Goal: Information Seeking & Learning: Learn about a topic

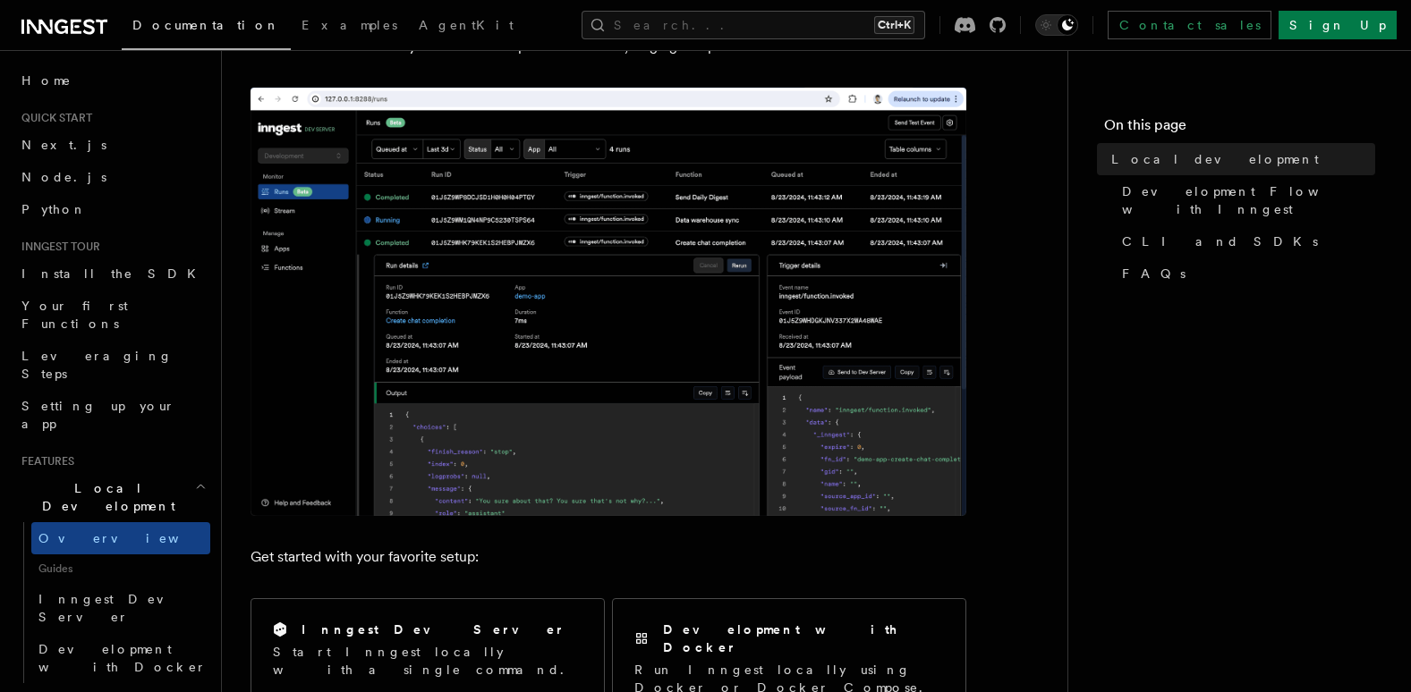
scroll to position [268, 0]
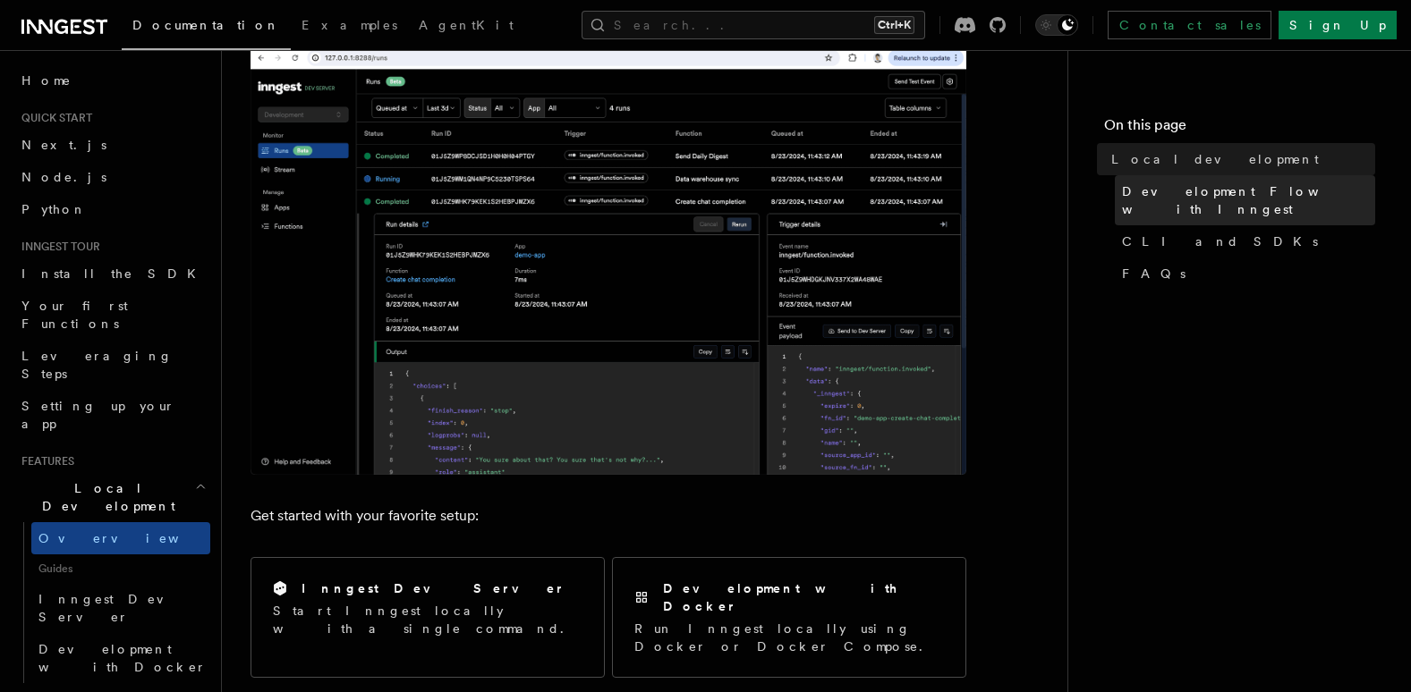
click at [1223, 188] on span "Development Flow with Inngest" at bounding box center [1248, 200] width 253 height 36
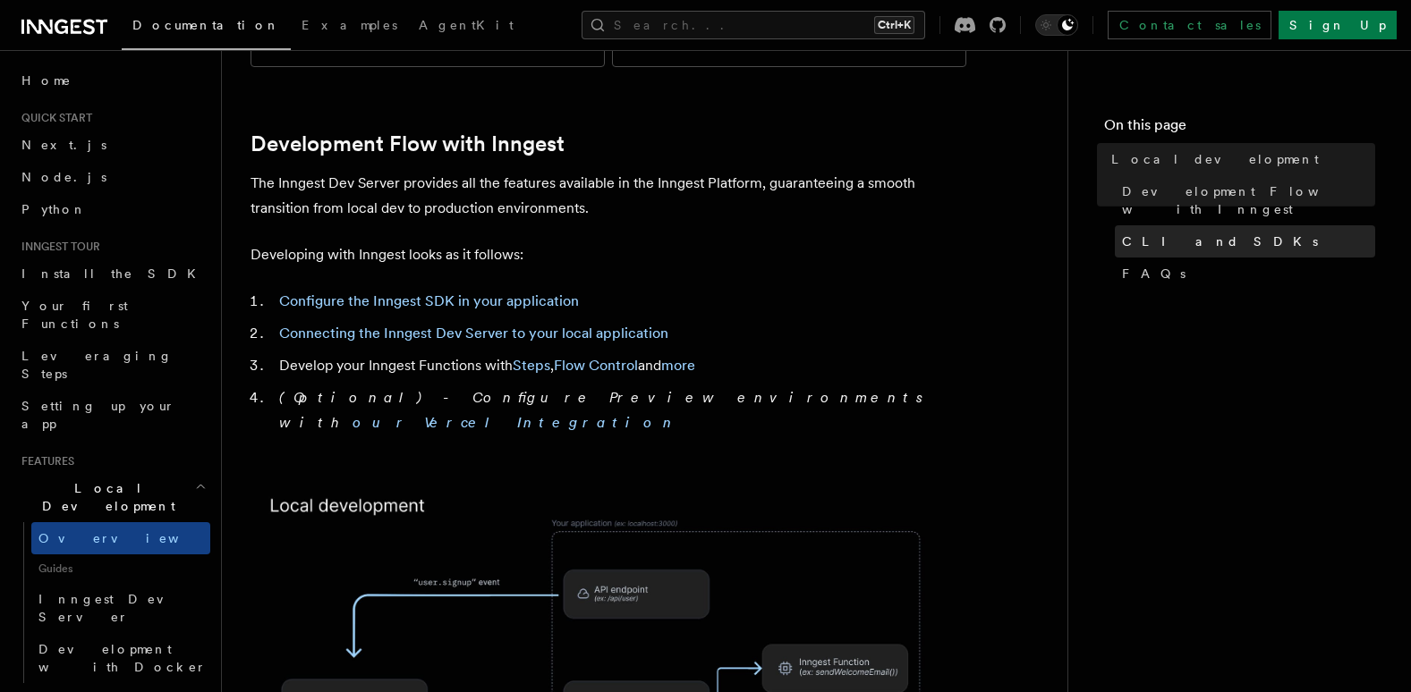
scroll to position [889, 0]
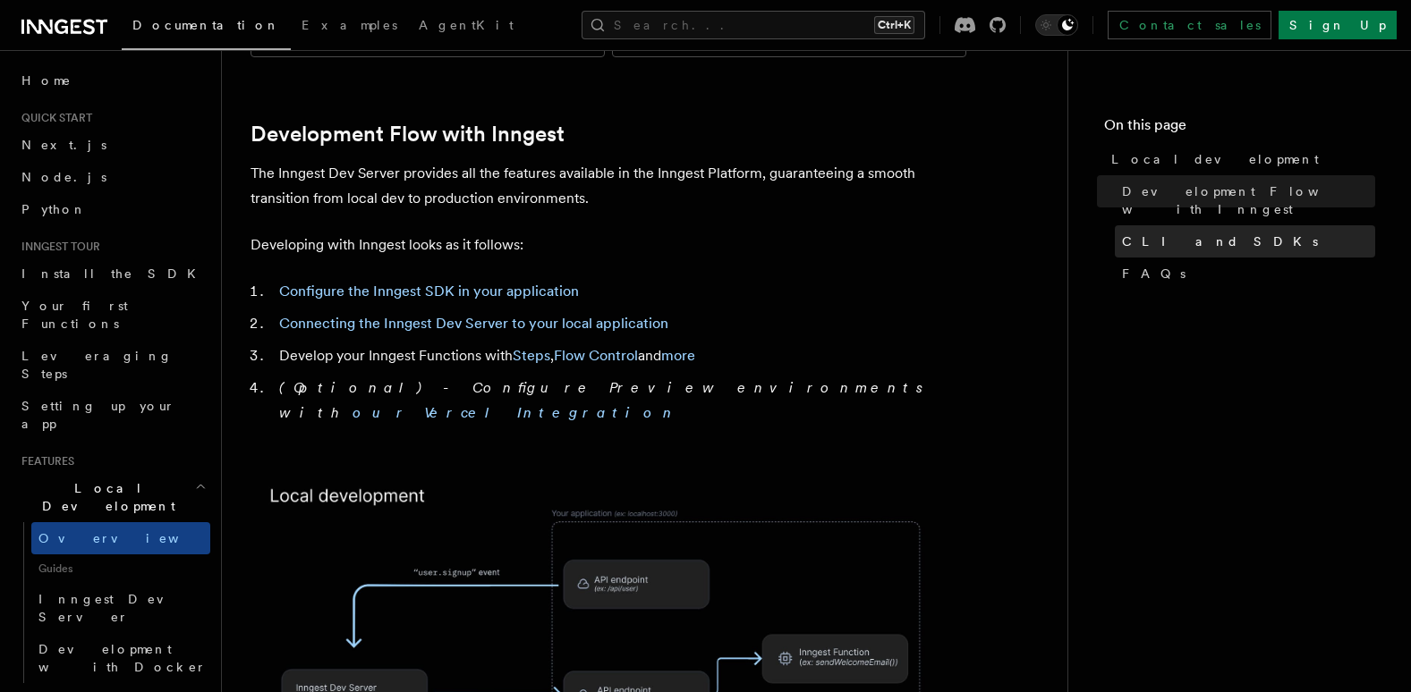
click at [1179, 233] on span "CLI and SDKs" at bounding box center [1220, 242] width 196 height 18
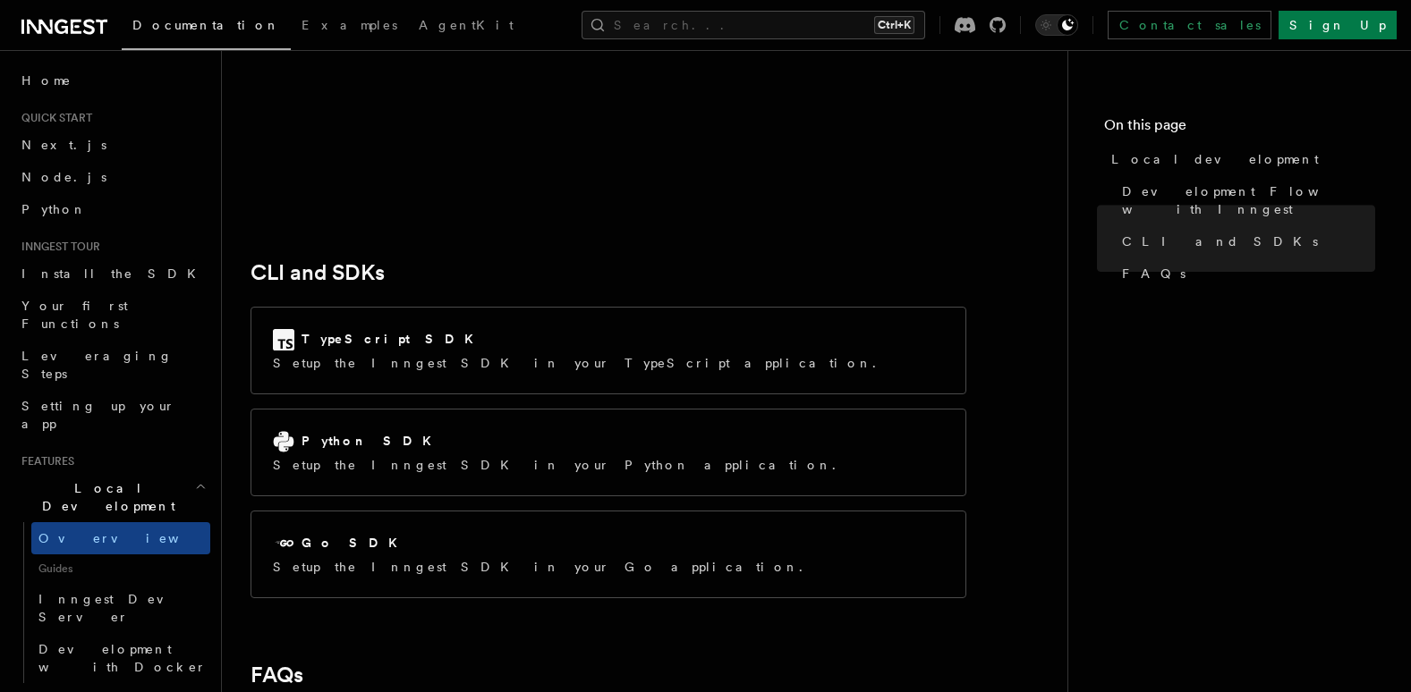
scroll to position [2190, 0]
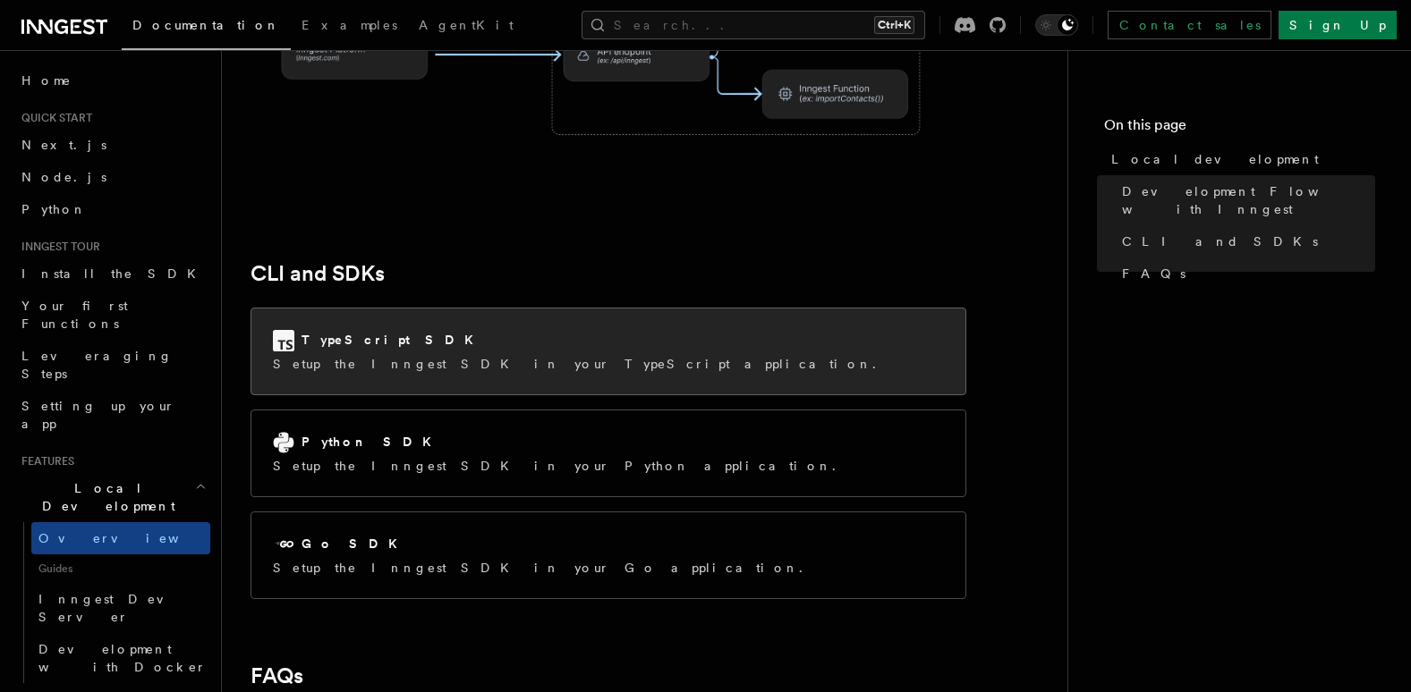
click at [619, 309] on div "TypeScript SDK Setup the Inngest SDK in your TypeScript application." at bounding box center [608, 352] width 714 height 86
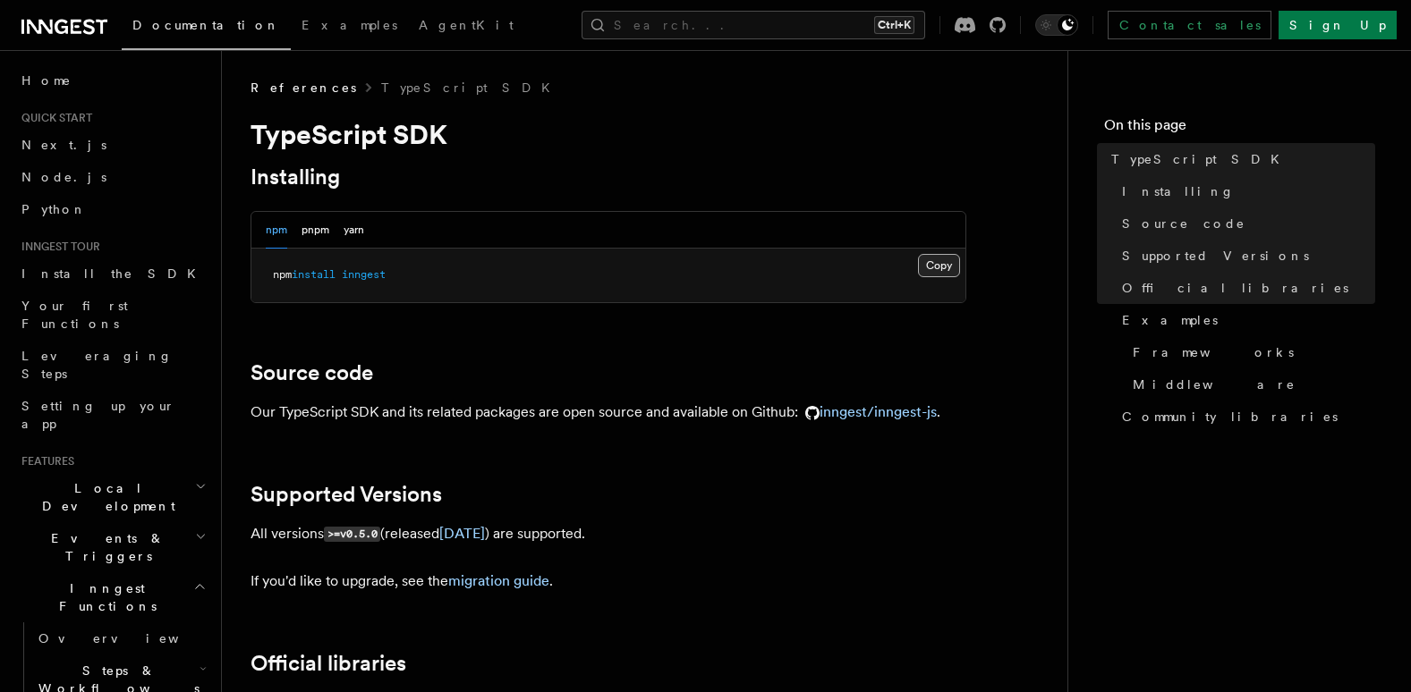
click at [931, 256] on button "Copy Copied" at bounding box center [939, 265] width 42 height 23
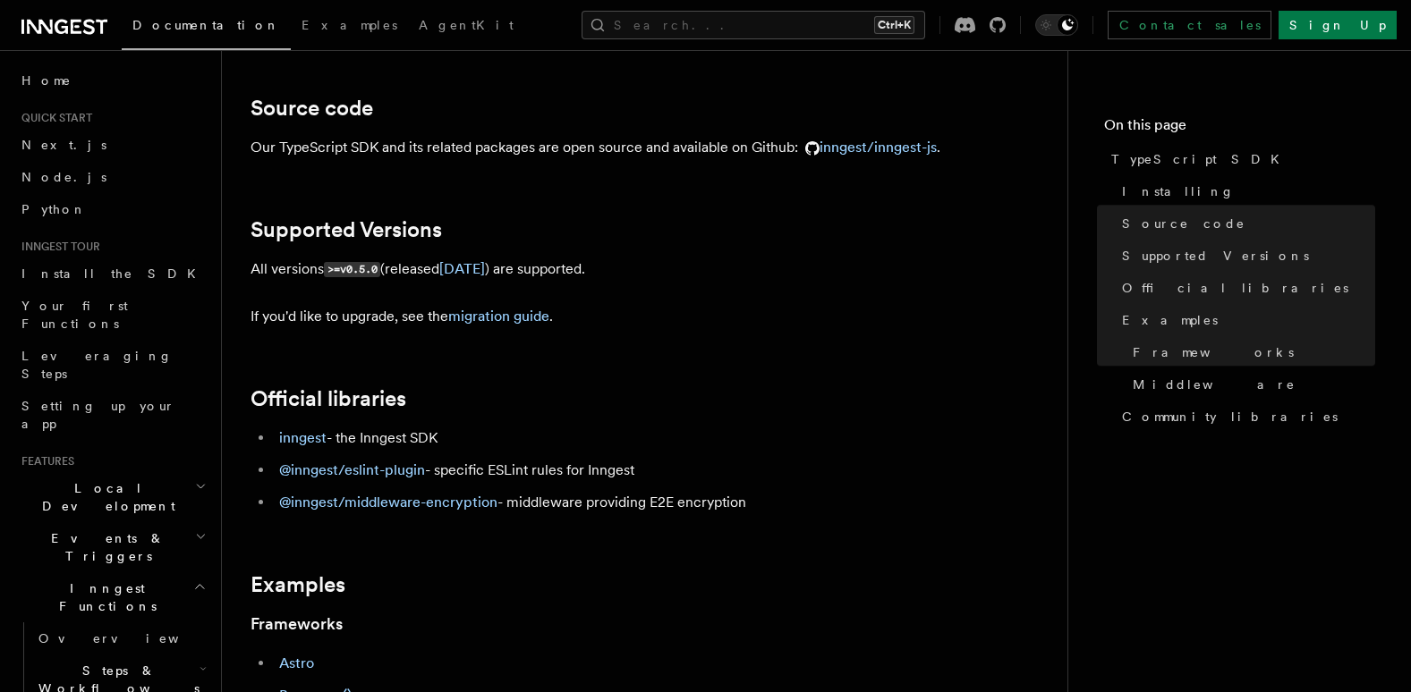
scroll to position [89, 0]
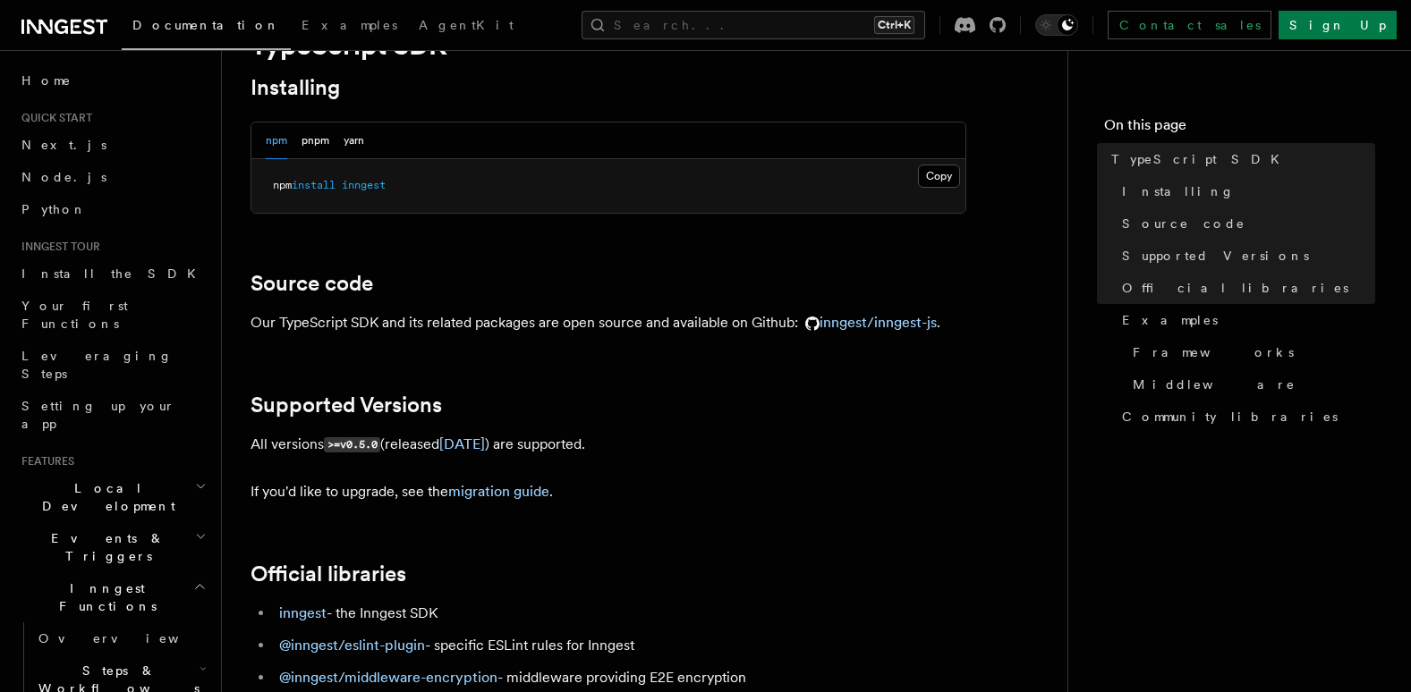
click at [354, 186] on span "inngest" at bounding box center [364, 185] width 44 height 13
click at [318, 137] on button "pnpm" at bounding box center [315, 141] width 28 height 37
click at [360, 138] on button "yarn" at bounding box center [354, 141] width 21 height 37
click at [331, 139] on div "npm pnpm yarn" at bounding box center [315, 141] width 98 height 37
click at [292, 139] on div "npm pnpm yarn" at bounding box center [315, 141] width 98 height 37
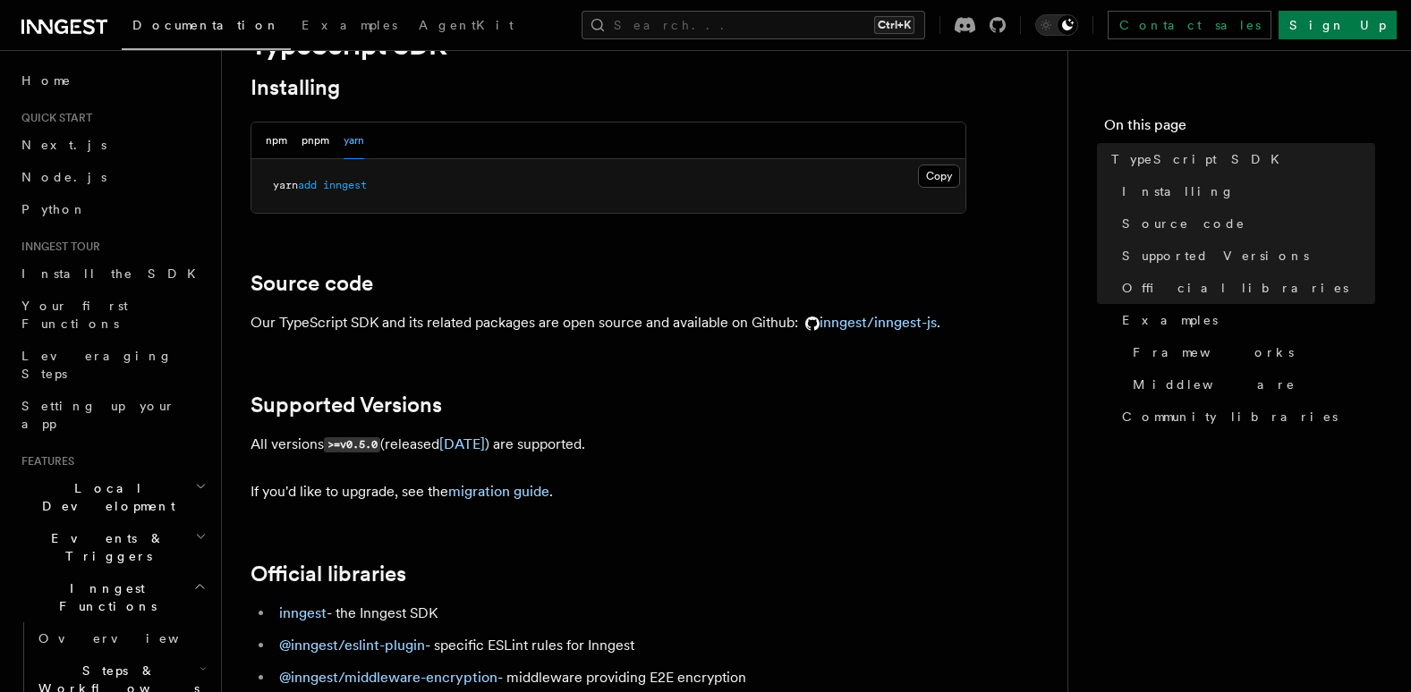
click at [292, 139] on div "npm pnpm yarn" at bounding box center [315, 141] width 98 height 37
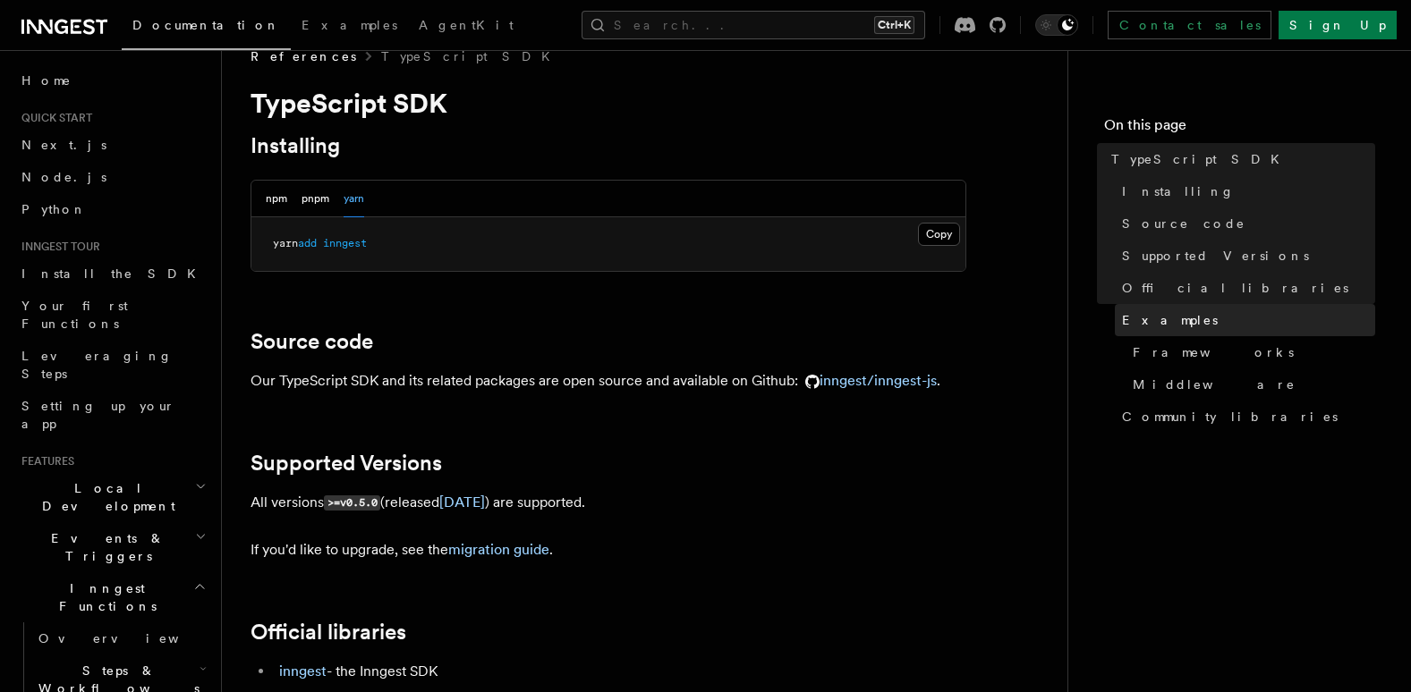
scroll to position [0, 0]
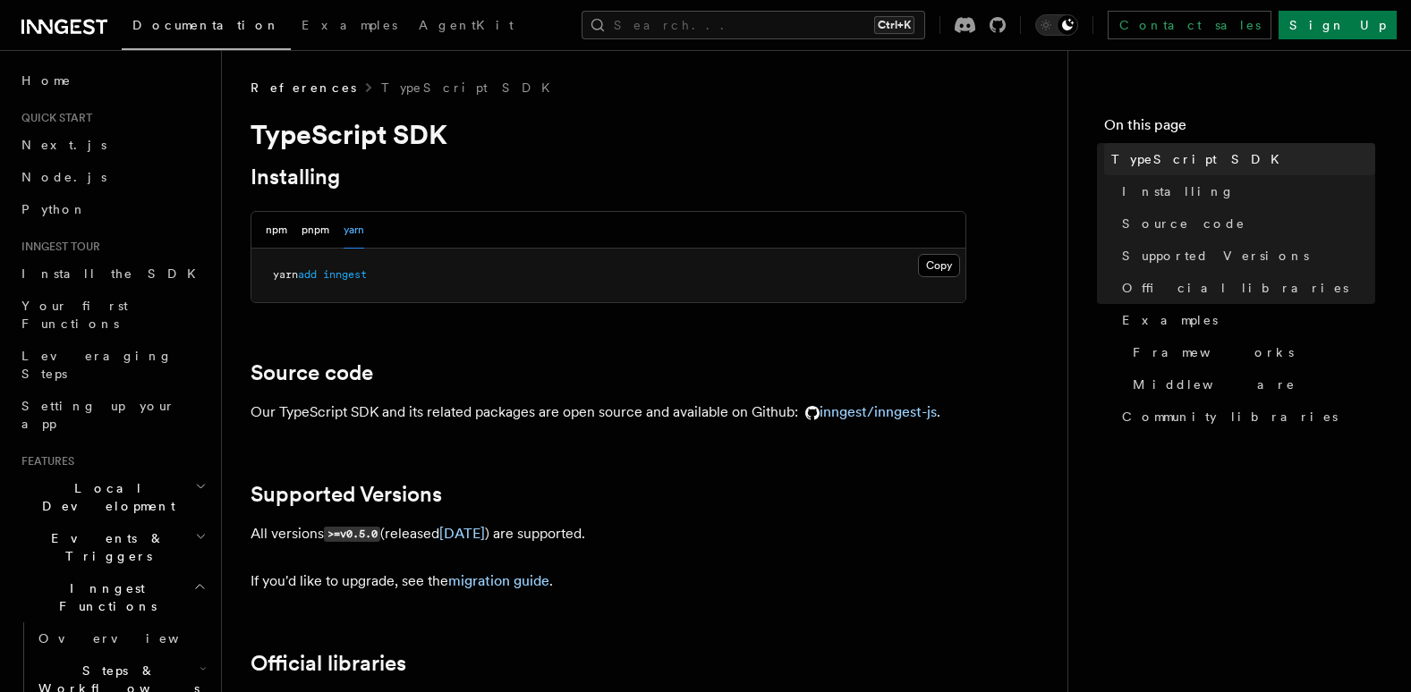
click at [1169, 157] on span "TypeScript SDK" at bounding box center [1200, 159] width 179 height 18
click at [1160, 194] on span "Installing" at bounding box center [1178, 191] width 113 height 18
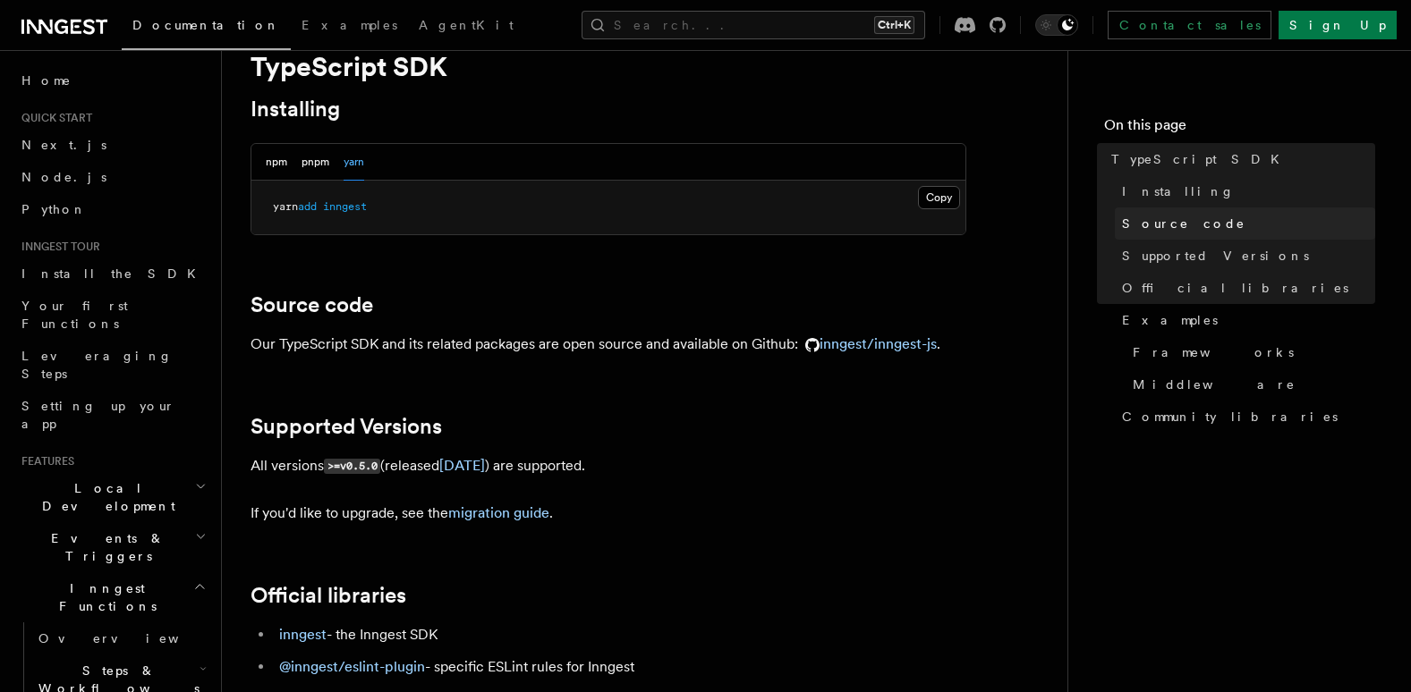
scroll to position [79, 0]
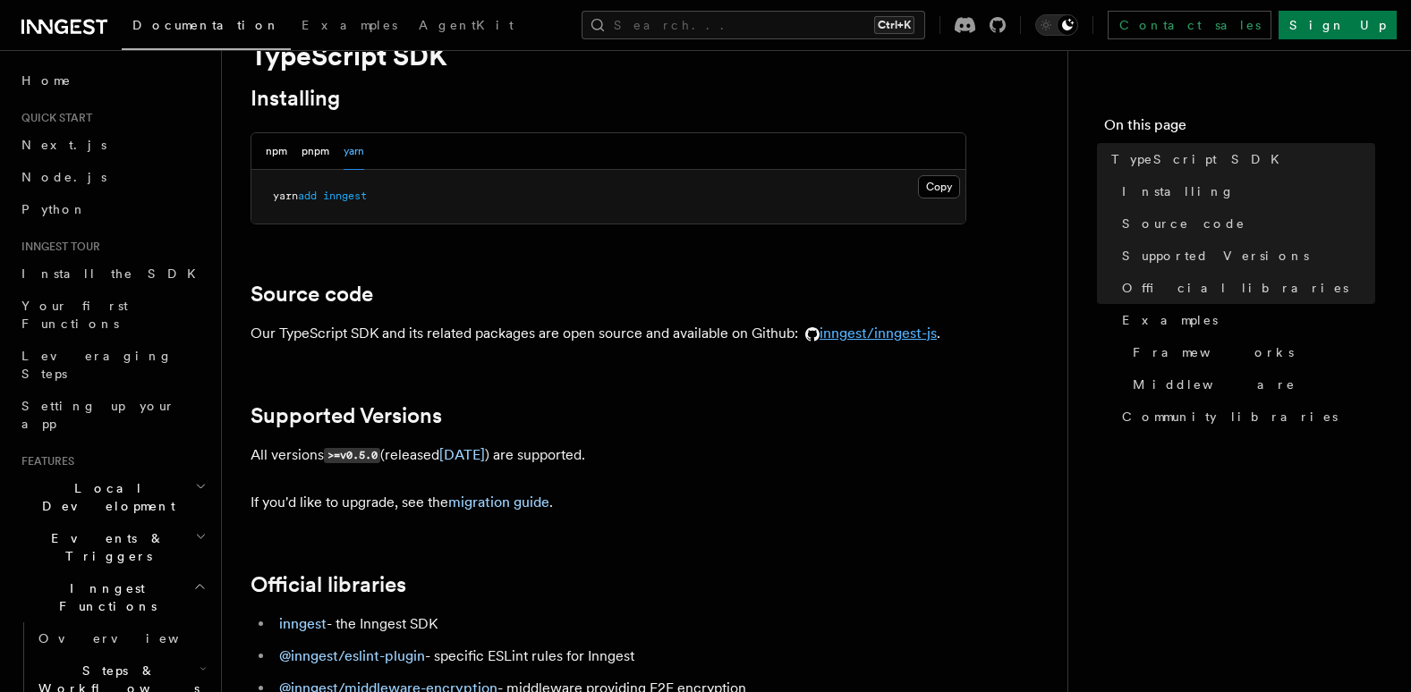
click at [872, 327] on link "inngest/inngest-js" at bounding box center [867, 333] width 139 height 17
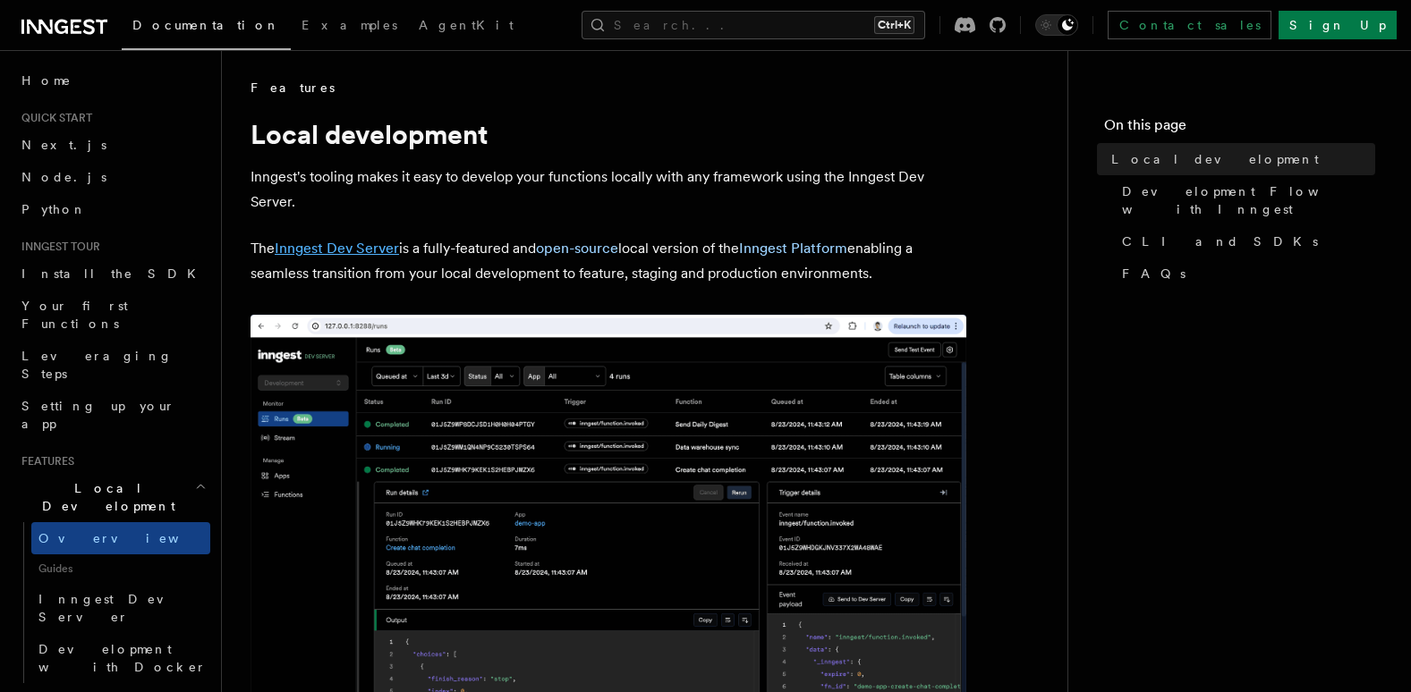
click at [348, 248] on link "Inngest Dev Server" at bounding box center [337, 248] width 124 height 17
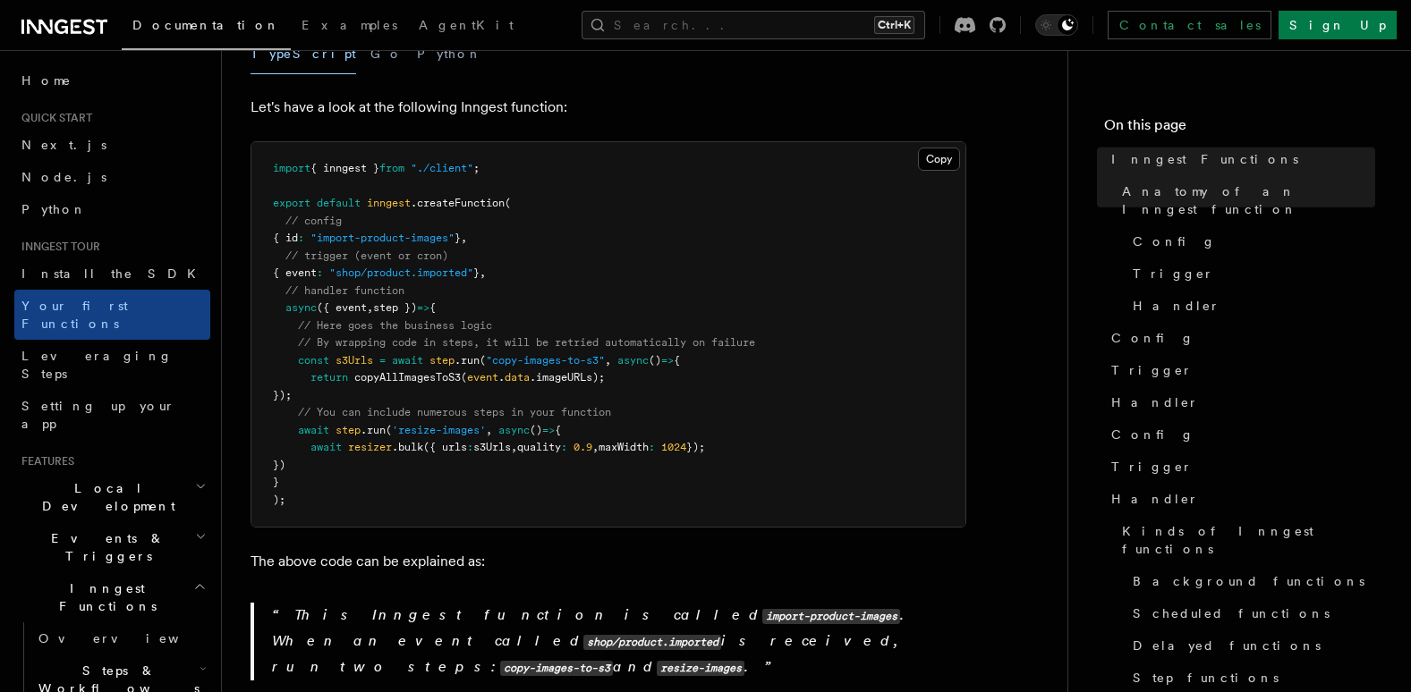
scroll to position [447, 0]
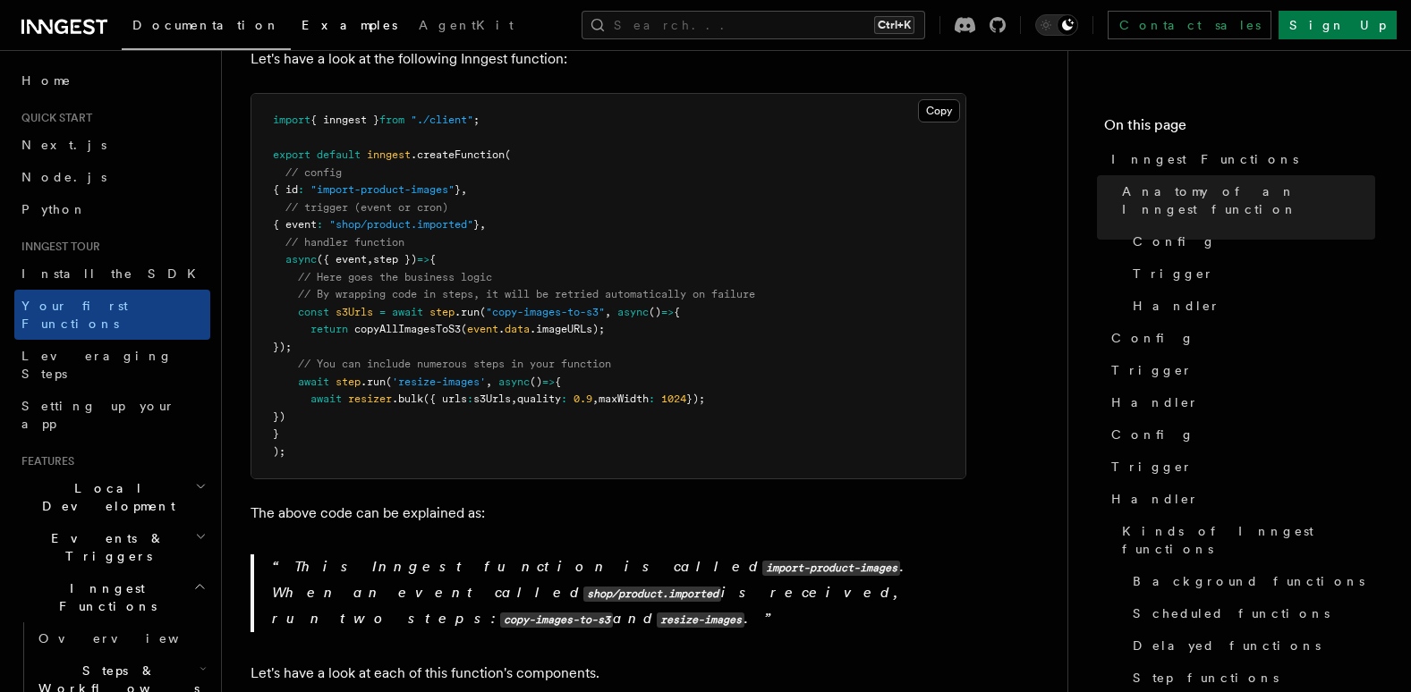
click at [291, 33] on link "Examples" at bounding box center [349, 26] width 117 height 43
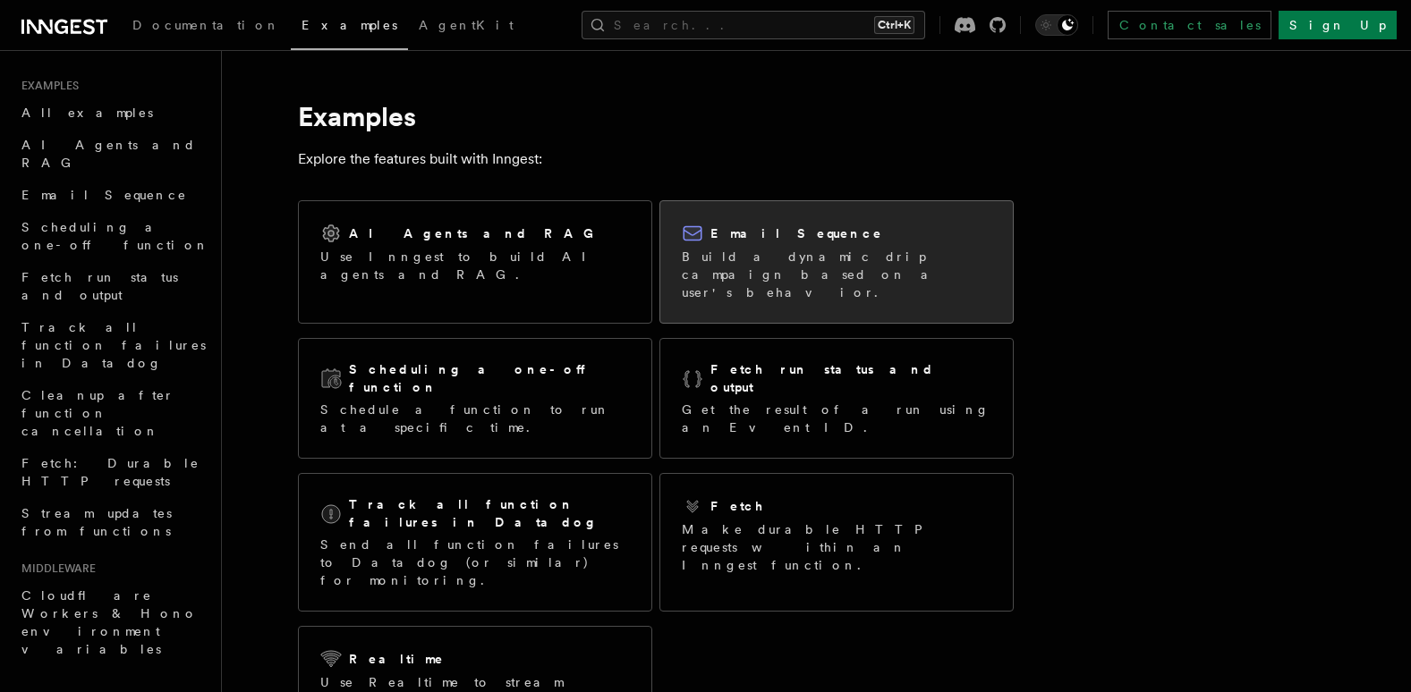
click at [734, 275] on p "Build a dynamic drip campaign based on a user's behavior." at bounding box center [837, 275] width 310 height 54
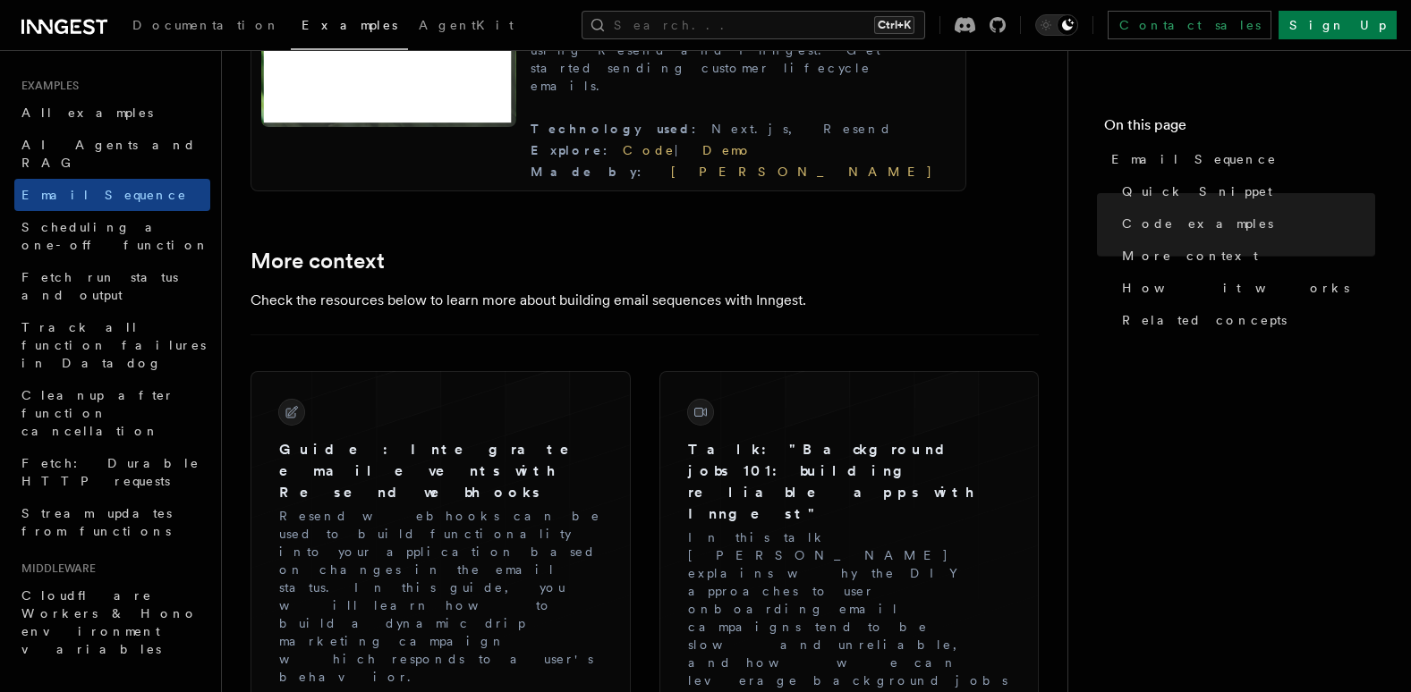
scroll to position [2058, 0]
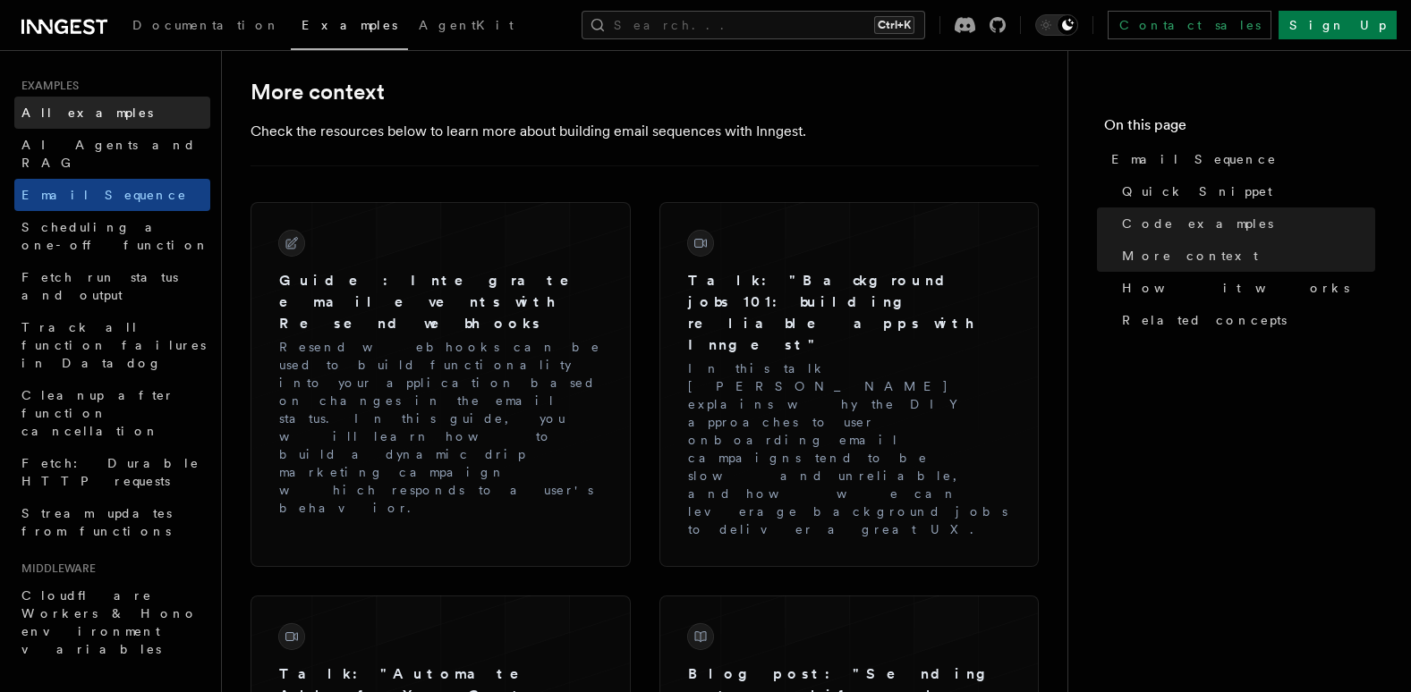
click at [68, 118] on span "All examples" at bounding box center [87, 113] width 132 height 14
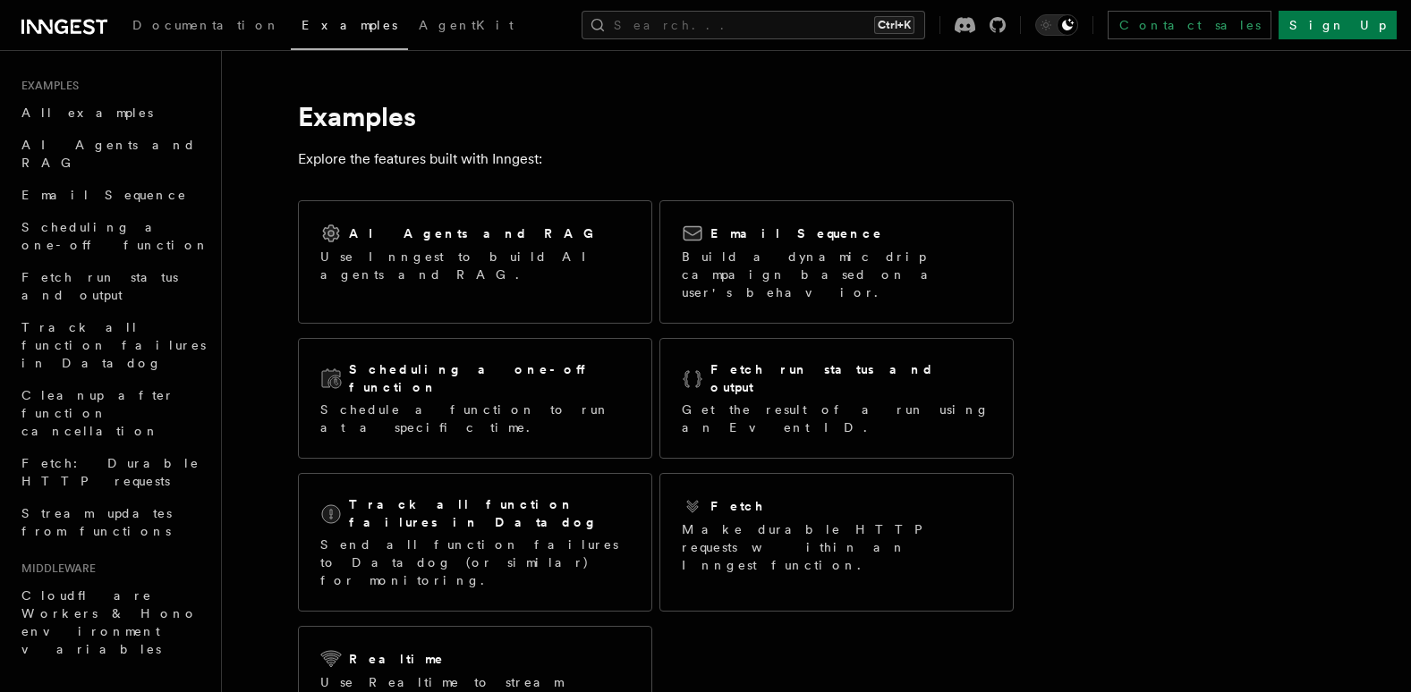
click at [73, 12] on div "Documentation Examples AgentKit Search... Ctrl+K Contact sales Sign Up" at bounding box center [705, 25] width 1411 height 50
